Goal: Transaction & Acquisition: Purchase product/service

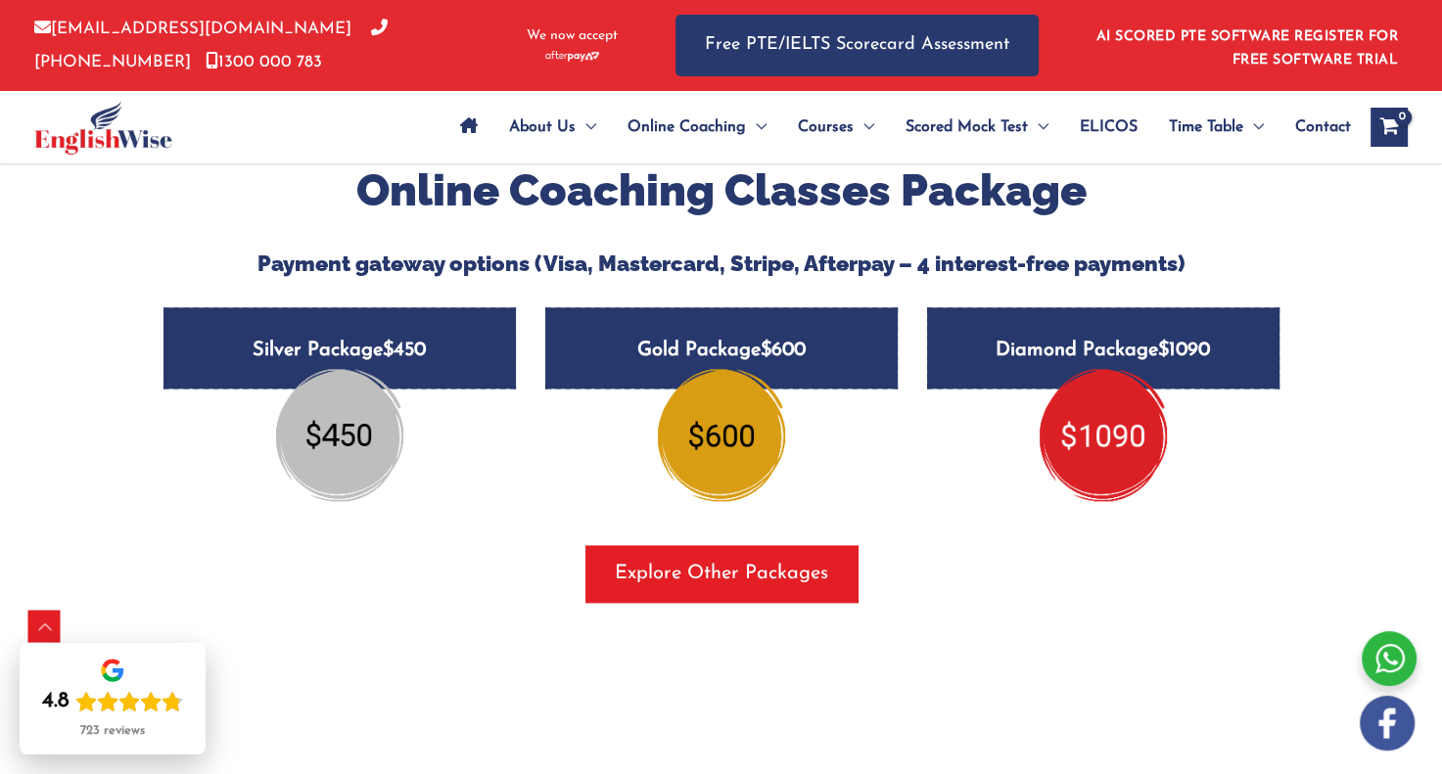
scroll to position [2428, 0]
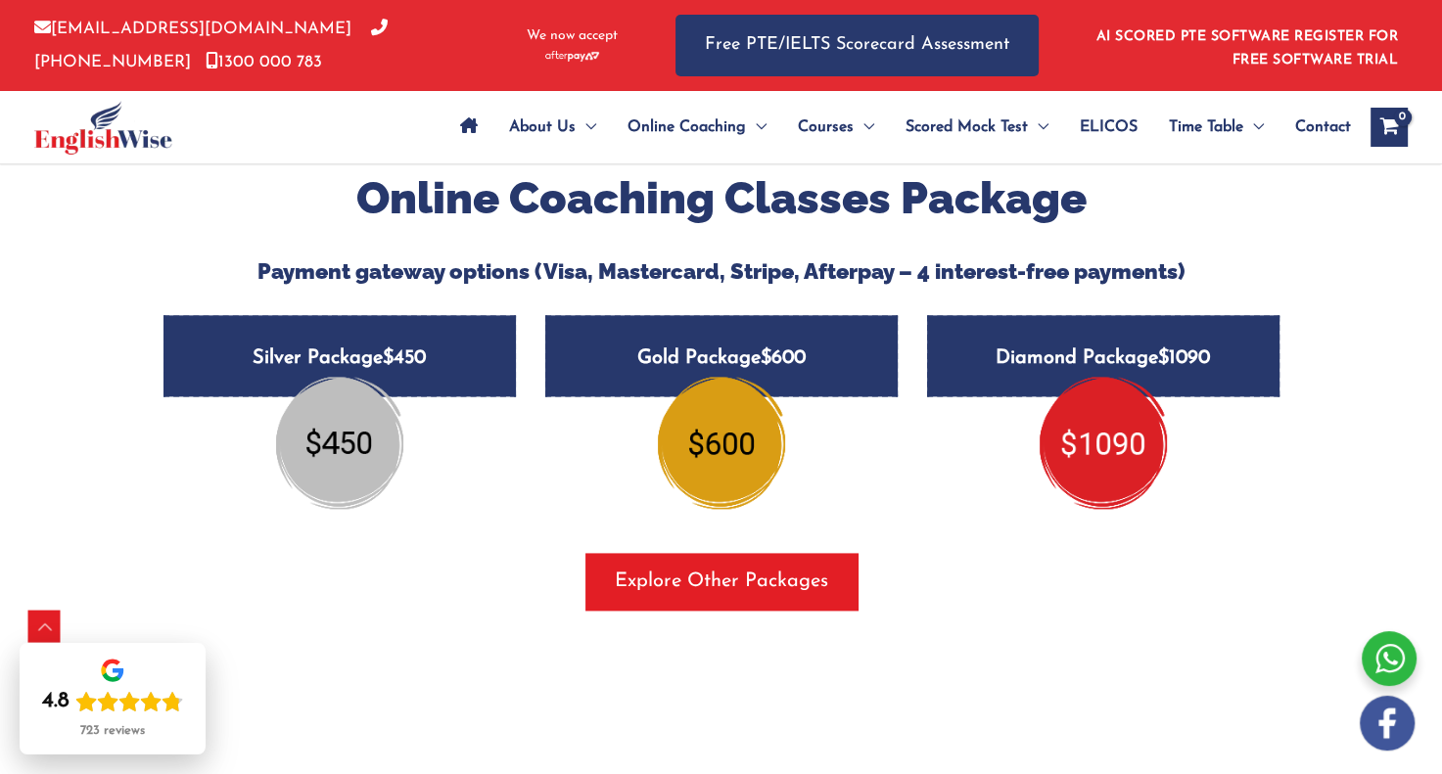
click at [1100, 421] on img at bounding box center [1103, 442] width 127 height 131
